Goal: Task Accomplishment & Management: Complete application form

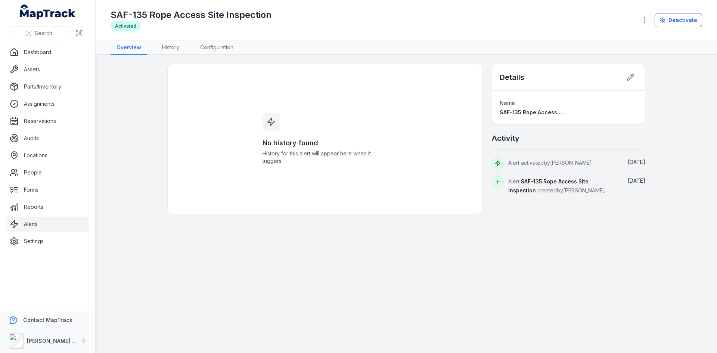
click at [36, 221] on link "Alerts" at bounding box center [47, 224] width 83 height 15
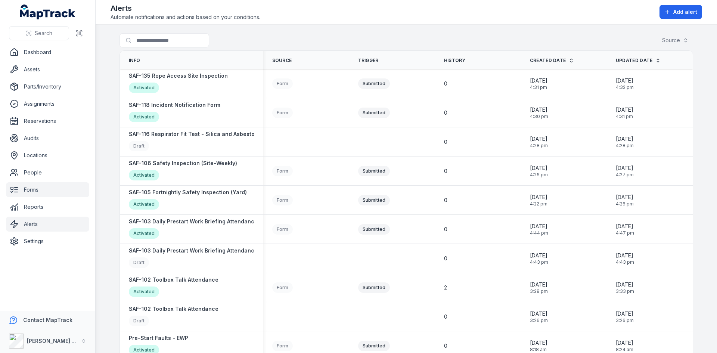
click at [37, 191] on link "Forms" at bounding box center [47, 189] width 83 height 15
click at [27, 189] on link "Forms" at bounding box center [47, 189] width 83 height 15
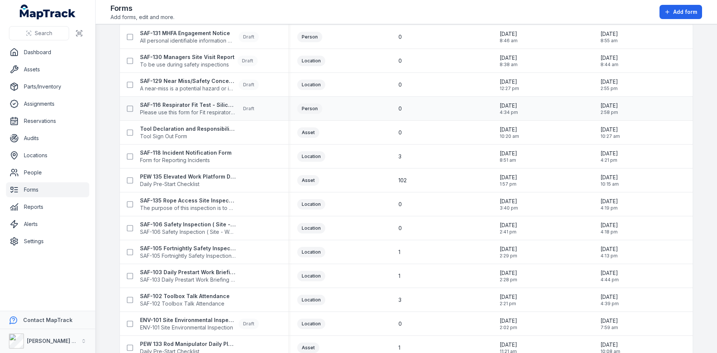
scroll to position [224, 0]
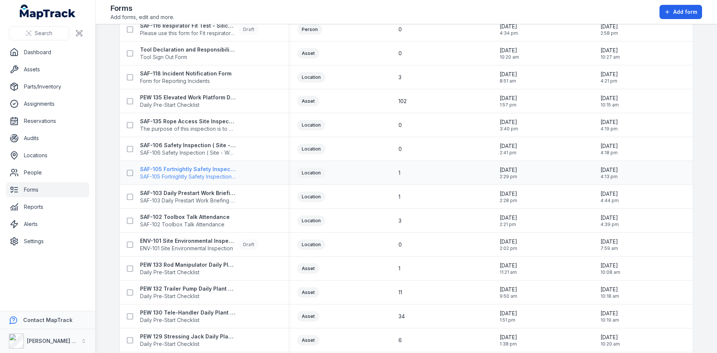
click at [167, 171] on strong "SAF-105 Fortnightly Safety Inspection (Yard)" at bounding box center [188, 169] width 96 height 7
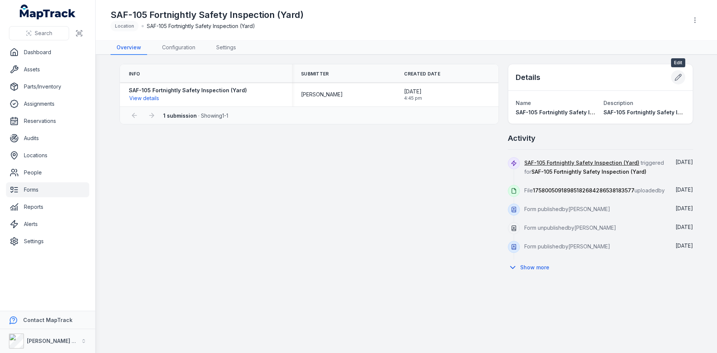
click at [681, 76] on icon at bounding box center [678, 77] width 7 height 7
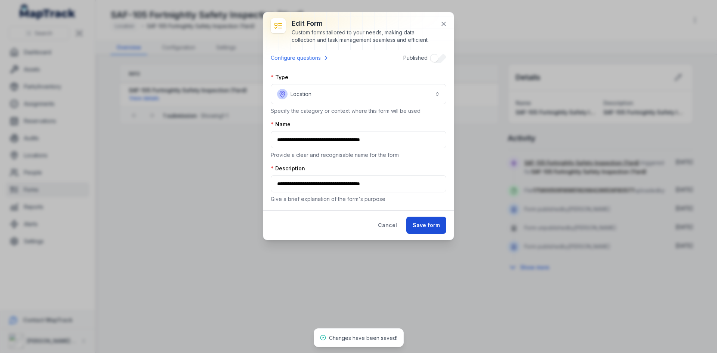
click at [432, 224] on button "Save form" at bounding box center [426, 225] width 40 height 17
